Goal: Information Seeking & Learning: Learn about a topic

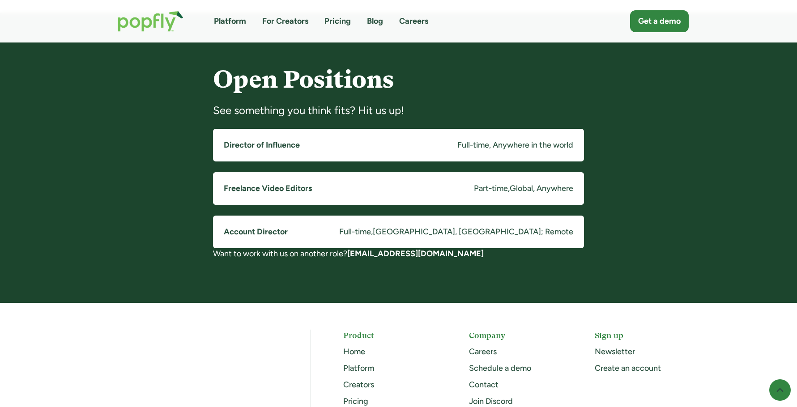
scroll to position [673, 0]
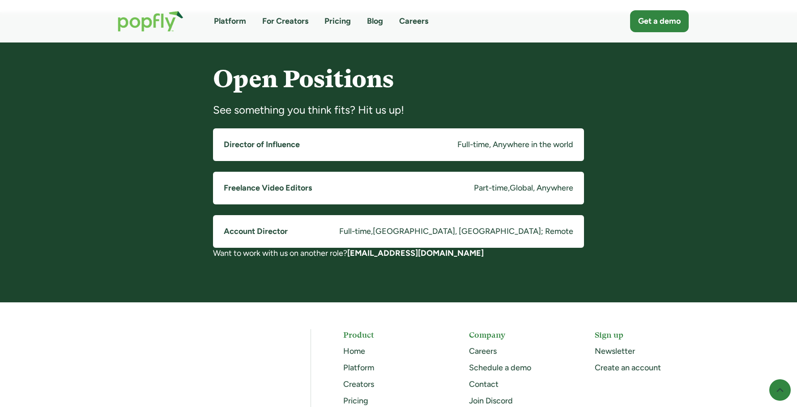
click at [291, 233] on link "Account Director Full-time , Costa Mesa, CA; Remote" at bounding box center [398, 231] width 371 height 33
click at [329, 192] on link "Freelance Video Editors Part-time , Global, Anywhere" at bounding box center [398, 188] width 371 height 33
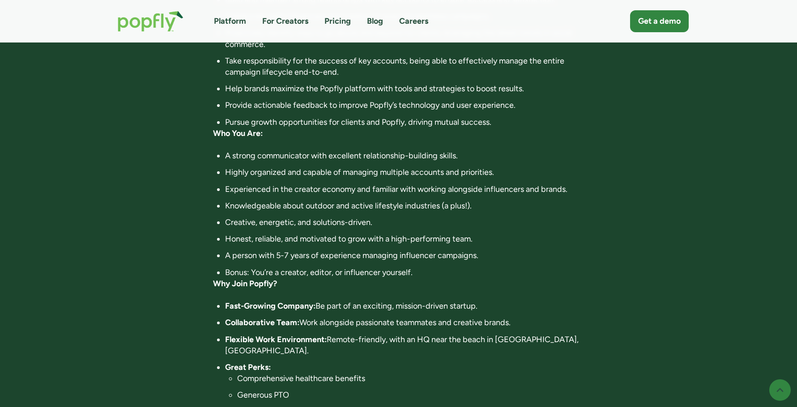
scroll to position [404, 0]
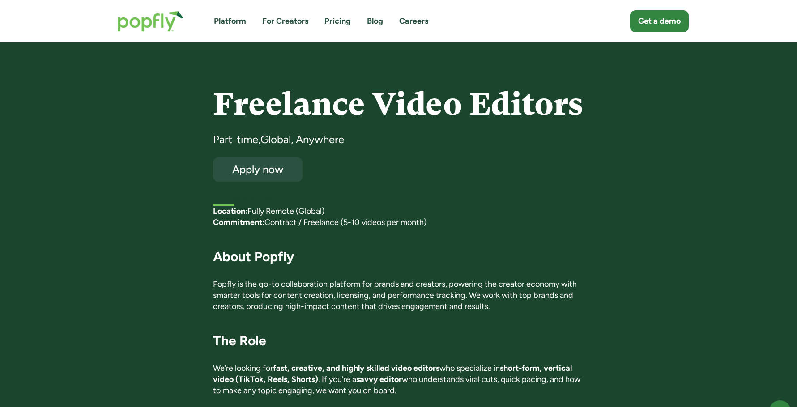
scroll to position [29, 0]
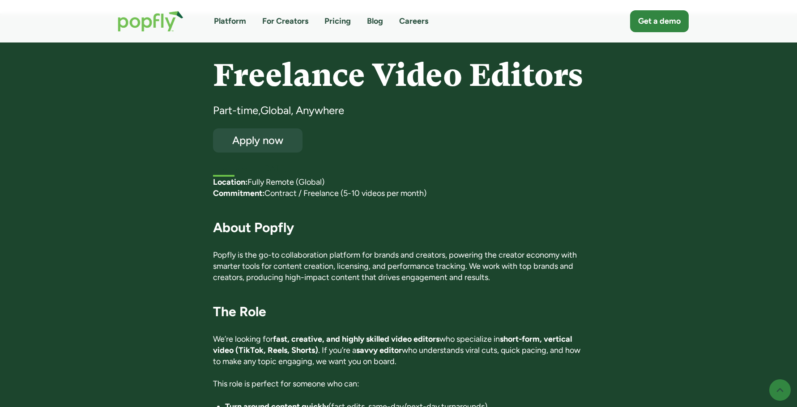
click at [348, 21] on link "Pricing" at bounding box center [338, 21] width 26 height 11
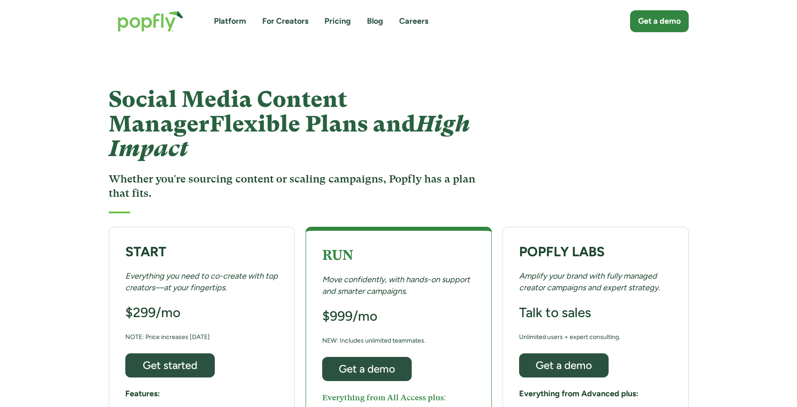
click at [232, 28] on div "Platform For Creators Pricing Blog Careers Get a demo" at bounding box center [399, 21] width 580 height 39
click at [424, 19] on link "Careers" at bounding box center [413, 21] width 29 height 11
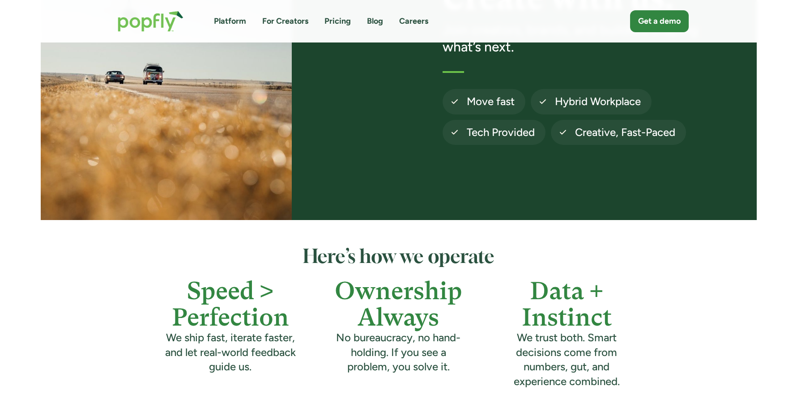
scroll to position [414, 0]
